Goal: Task Accomplishment & Management: Manage account settings

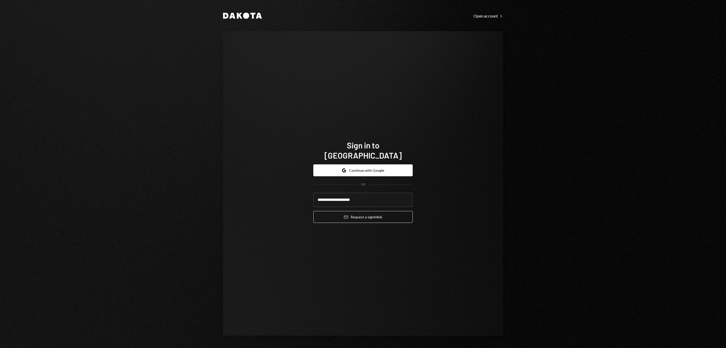
type input "**********"
click at [363, 214] on button "Email Request a sign in link" at bounding box center [362, 217] width 99 height 12
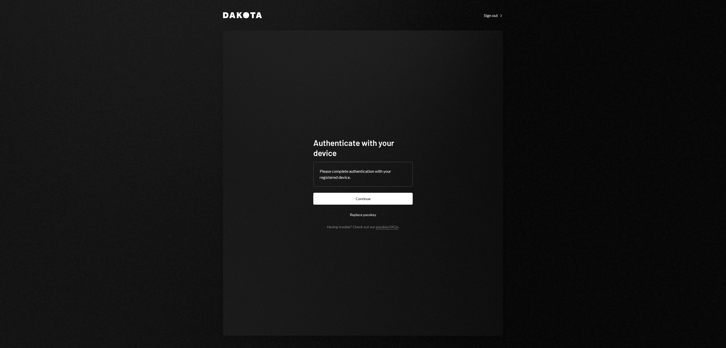
click at [373, 191] on form "Authenticate with your device Please complete authentication with your register…" at bounding box center [362, 183] width 99 height 91
click at [373, 195] on button "Continue" at bounding box center [362, 199] width 99 height 12
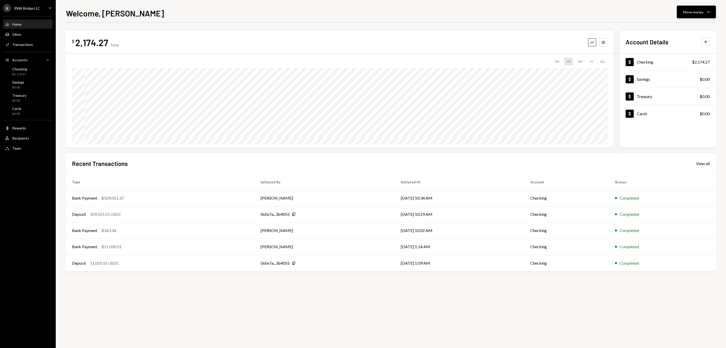
click at [695, 9] on div "Move money" at bounding box center [693, 11] width 20 height 5
click at [680, 51] on div "Deposit" at bounding box center [691, 49] width 37 height 5
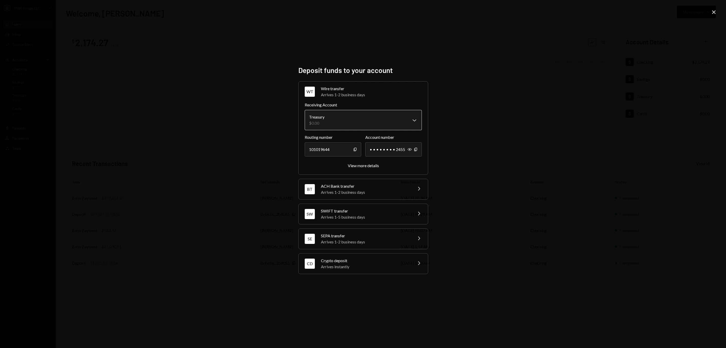
click at [354, 118] on body "R RWA Bridge LLC Caret Down Home Home Inbox Inbox Activities Transactions Accou…" at bounding box center [363, 174] width 726 height 348
select select "**********"
click at [364, 163] on div "View more details" at bounding box center [363, 165] width 31 height 5
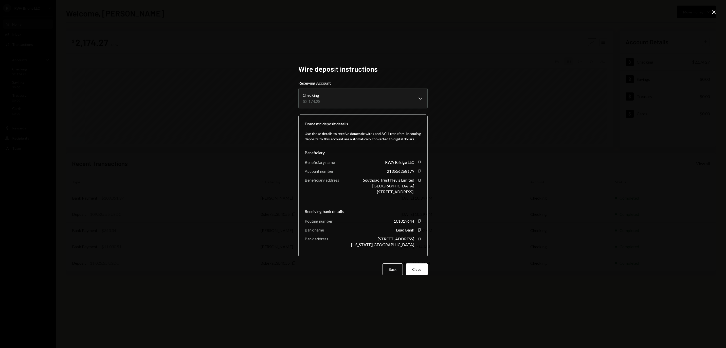
click at [419, 173] on icon "Copy" at bounding box center [419, 171] width 4 height 4
click at [420, 241] on icon "Copy" at bounding box center [419, 239] width 4 height 4
click at [415, 275] on button "Close" at bounding box center [417, 269] width 22 height 12
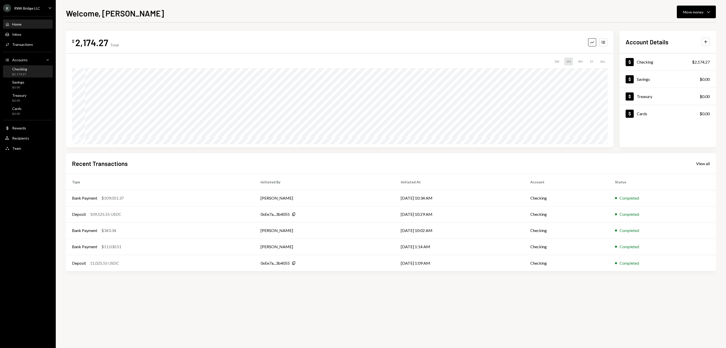
click at [24, 70] on div "Checking" at bounding box center [19, 69] width 15 height 4
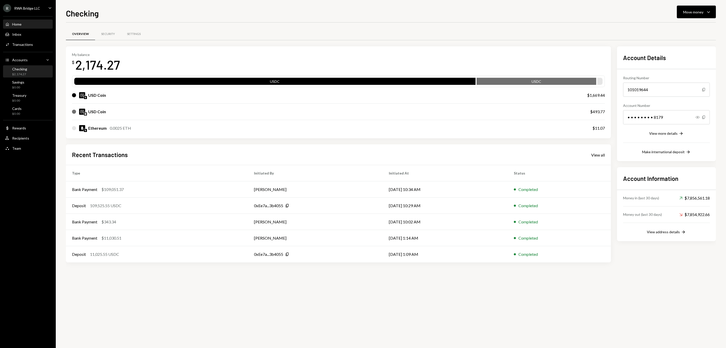
click at [29, 26] on div "Home Home" at bounding box center [28, 24] width 46 height 5
